Goal: Check status: Check status

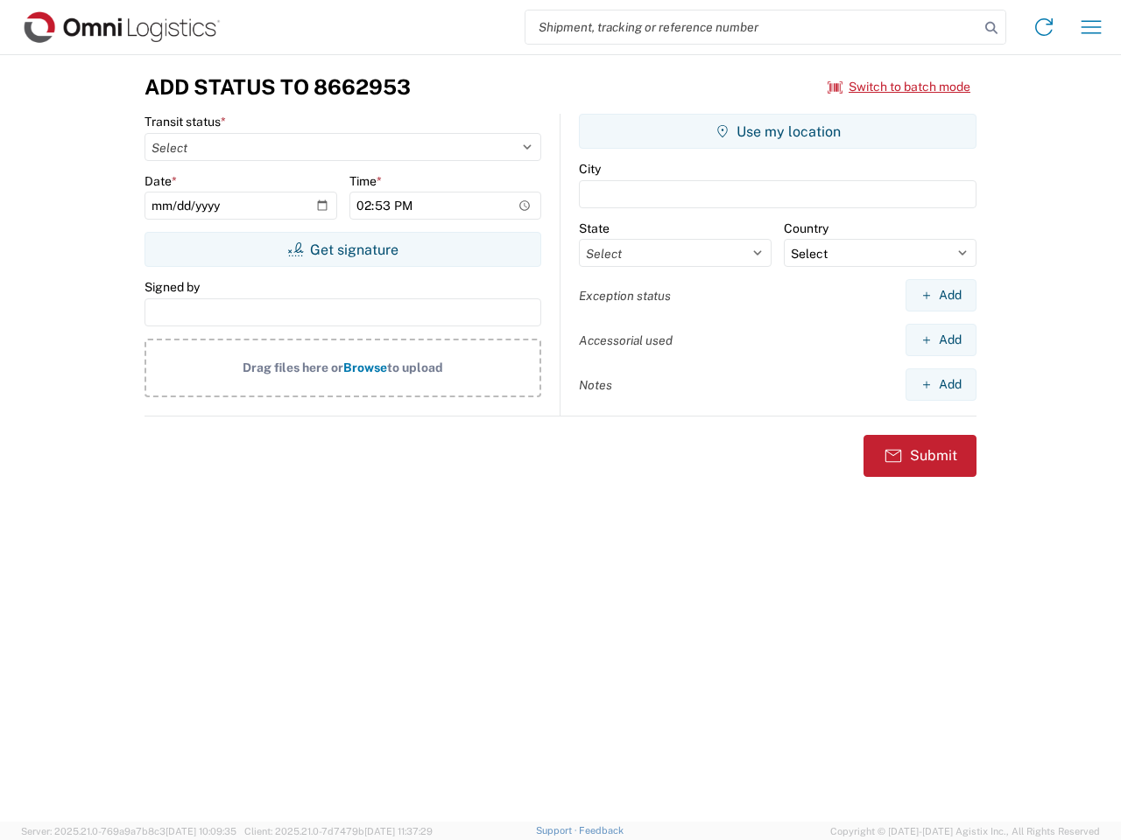
click at [752, 27] on input "search" at bounding box center [752, 27] width 454 height 33
click at [991, 28] on icon at bounding box center [991, 28] width 25 height 25
click at [1044, 27] on icon at bounding box center [1044, 27] width 28 height 28
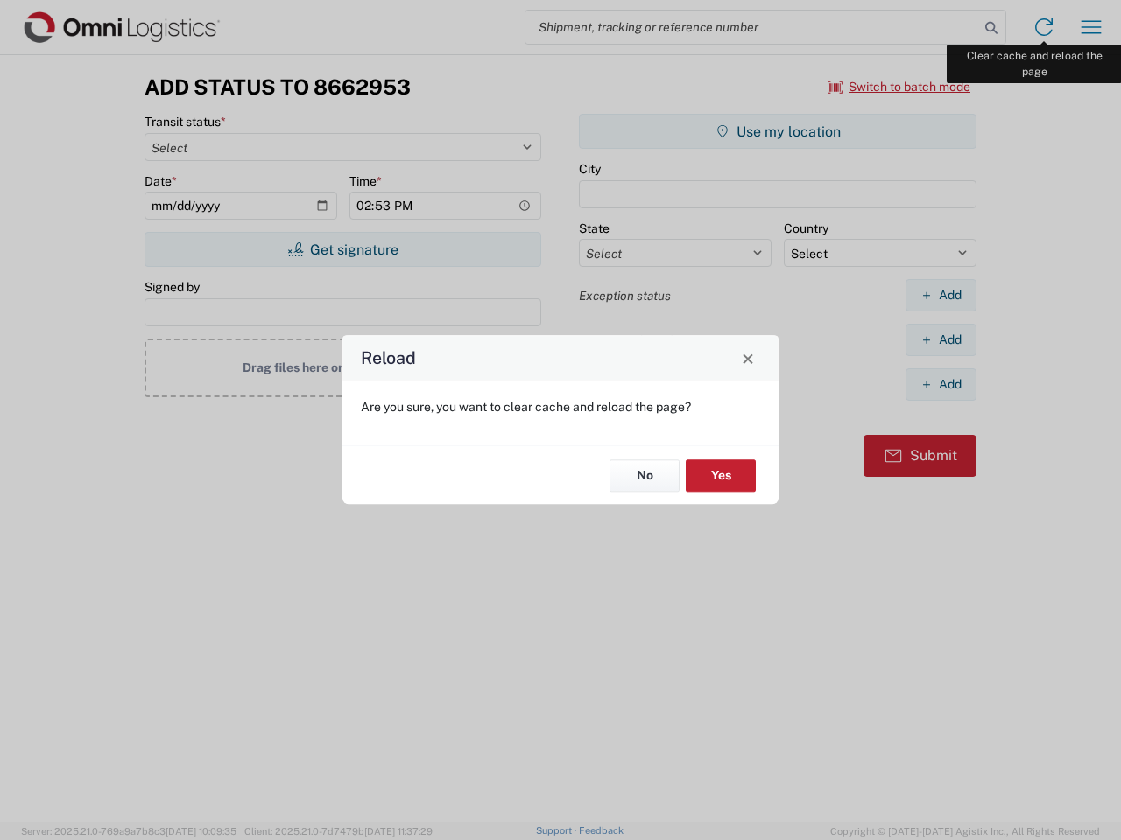
click at [1091, 27] on div "Reload Are you sure, you want to clear cache and reload the page? No Yes" at bounding box center [560, 420] width 1121 height 840
click at [899, 87] on div "Reload Are you sure, you want to clear cache and reload the page? No Yes" at bounding box center [560, 420] width 1121 height 840
click at [342, 250] on div "Reload Are you sure, you want to clear cache and reload the page? No Yes" at bounding box center [560, 420] width 1121 height 840
click at [777, 131] on div "Reload Are you sure, you want to clear cache and reload the page? No Yes" at bounding box center [560, 420] width 1121 height 840
click at [940, 295] on div "Reload Are you sure, you want to clear cache and reload the page? No Yes" at bounding box center [560, 420] width 1121 height 840
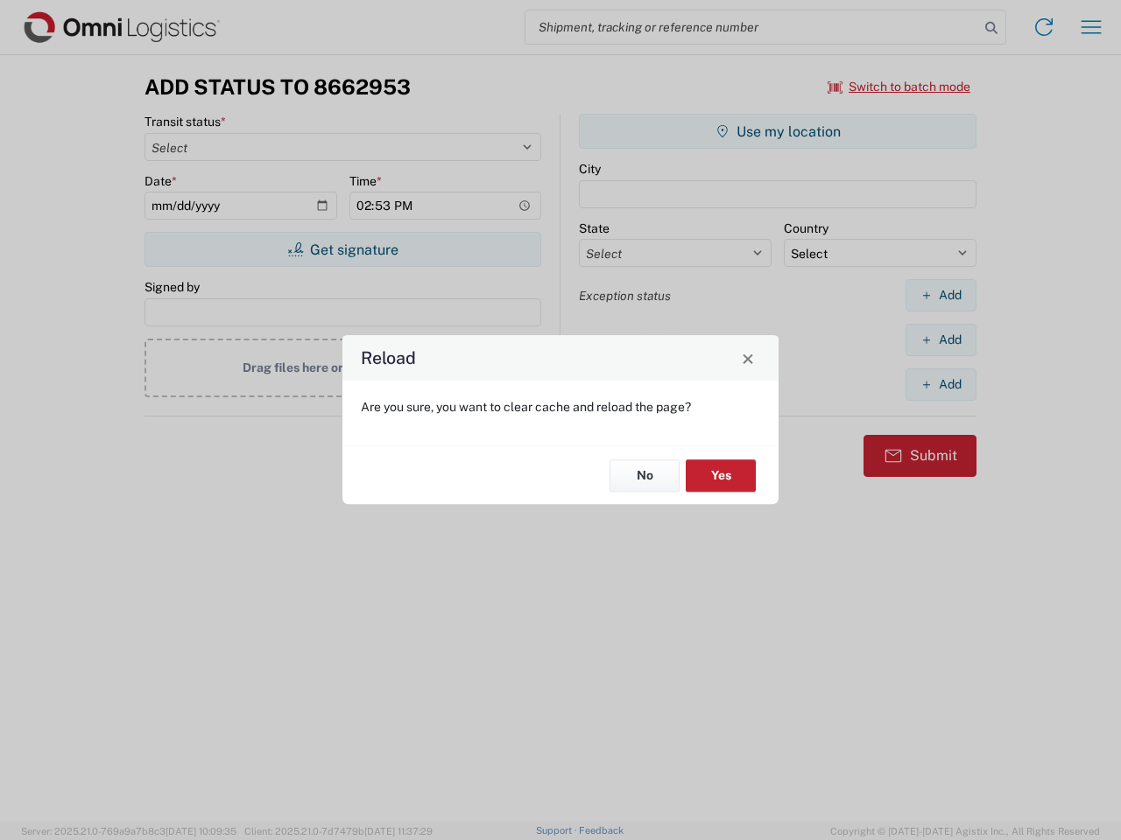
click at [940, 340] on div "Reload Are you sure, you want to clear cache and reload the page? No Yes" at bounding box center [560, 420] width 1121 height 840
click at [940, 384] on div "Reload Are you sure, you want to clear cache and reload the page? No Yes" at bounding box center [560, 420] width 1121 height 840
